Goal: Task Accomplishment & Management: Use online tool/utility

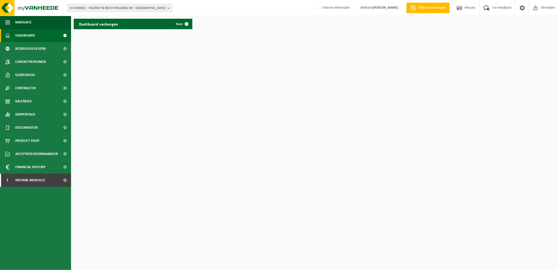
click at [85, 7] on span "01-000001 - VILLEROY & BOCH WELLNESS NV - [GEOGRAPHIC_DATA]" at bounding box center [117, 8] width 95 height 8
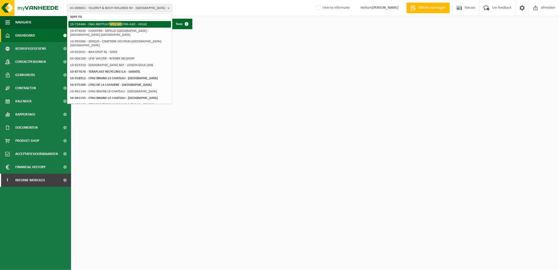
type input "spes no"
click at [125, 24] on li "10-724484 - (NA) INSTITUUT SPES NO STRA ASO - HEULE" at bounding box center [119, 24] width 103 height 7
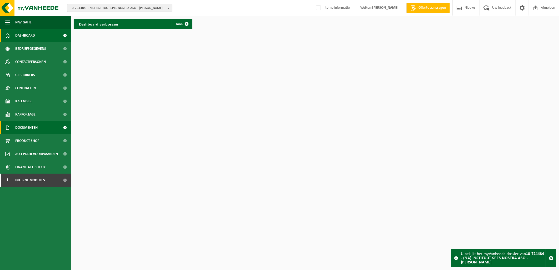
click at [35, 125] on span "Documenten" at bounding box center [26, 127] width 22 height 13
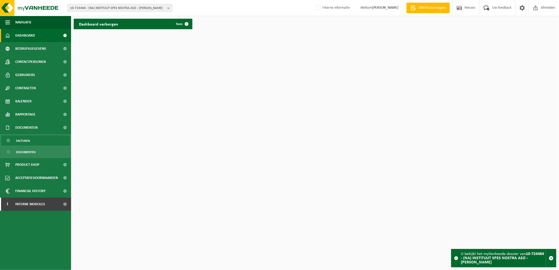
click at [35, 141] on link "Facturen" at bounding box center [35, 141] width 68 height 10
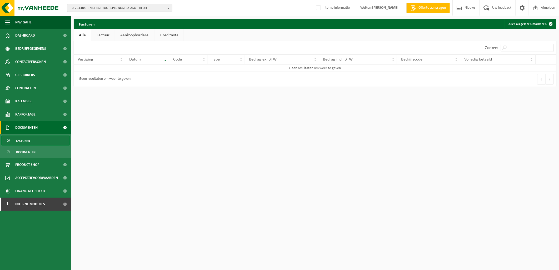
click at [104, 36] on link "Factuur" at bounding box center [102, 35] width 23 height 12
click at [81, 35] on link "Alle" at bounding box center [82, 35] width 17 height 12
click at [110, 9] on span "10-724484 - (NA) INSTITUUT SPES NOSTRA ASO - HEULE" at bounding box center [117, 8] width 95 height 8
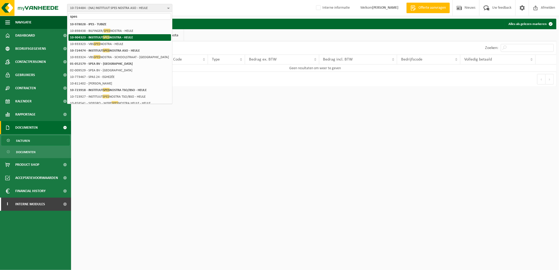
type input "spes"
click at [110, 36] on strong "10-904323 - INSTITUUT SPES NOSTRA - HEULE" at bounding box center [101, 37] width 63 height 4
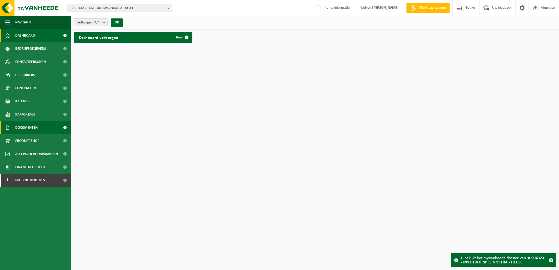
click at [25, 130] on span "Documenten" at bounding box center [26, 127] width 22 height 13
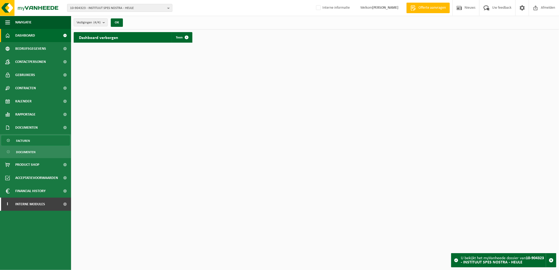
click at [46, 142] on link "Facturen" at bounding box center [35, 141] width 68 height 10
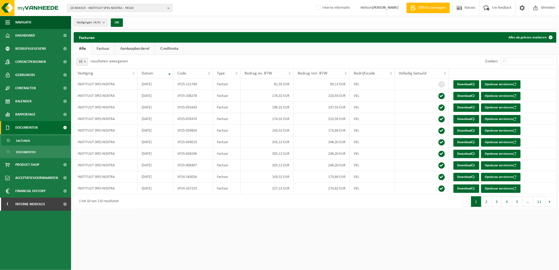
click at [128, 7] on span "10-904323 - INSTITUUT SPES NOSTRA - HEULE" at bounding box center [117, 8] width 95 height 8
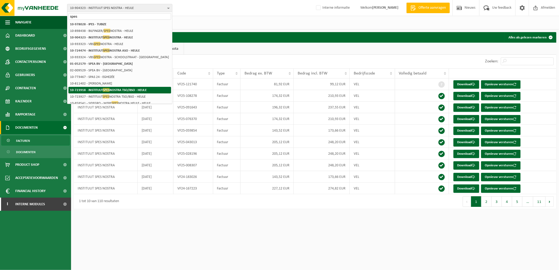
type input "spes"
click at [124, 87] on li "10-723918 - INSTITUUT SPES NOSTRA TSO/BSO - HEULE" at bounding box center [119, 90] width 103 height 7
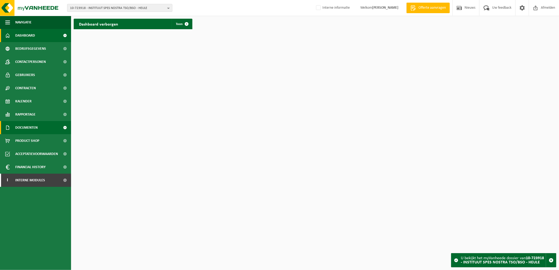
click at [45, 122] on link "Documenten" at bounding box center [35, 127] width 71 height 13
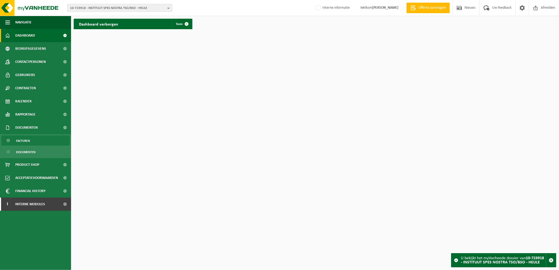
click at [43, 138] on link "Facturen" at bounding box center [35, 141] width 68 height 10
